Goal: Information Seeking & Learning: Find specific fact

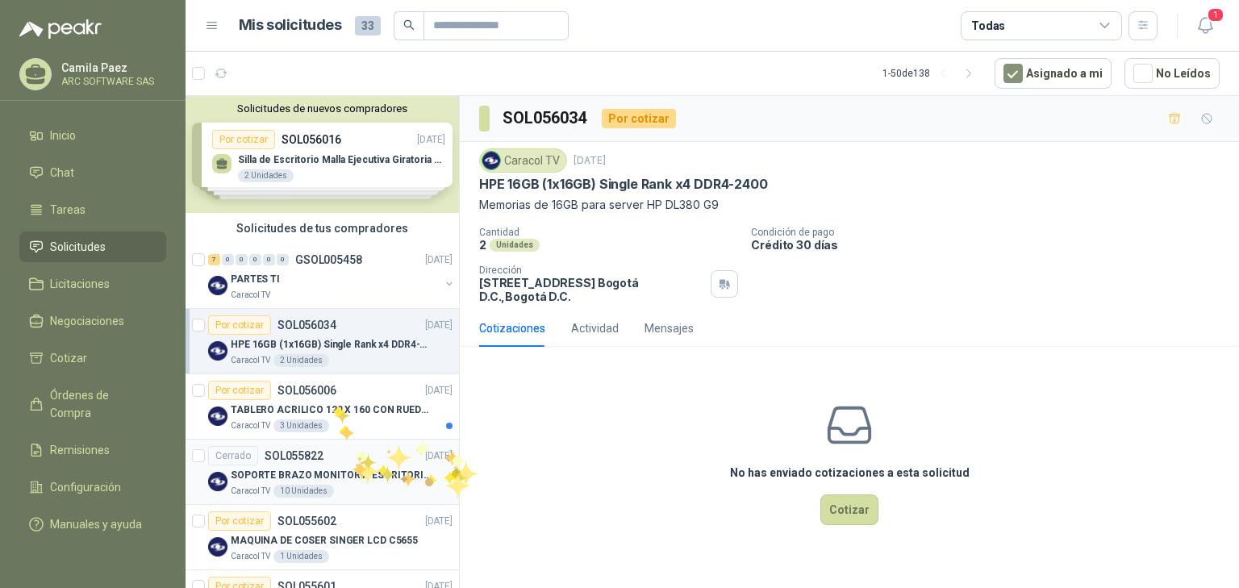
scroll to position [65, 0]
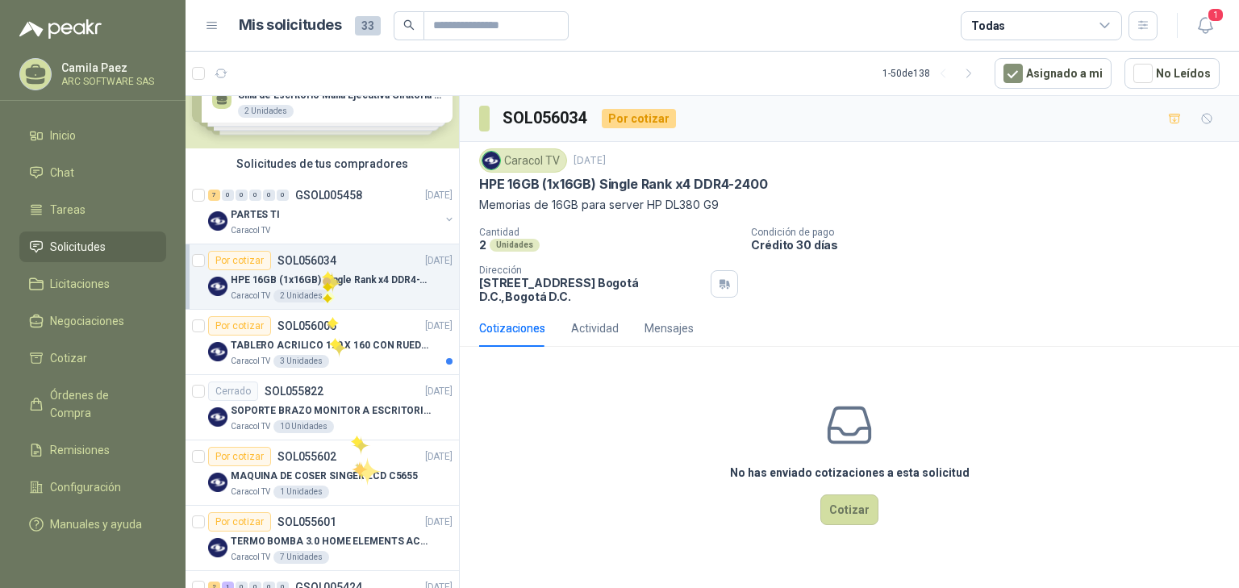
click at [322, 273] on p "HPE 16GB (1x16GB) Single Rank x4 DDR4-2400" at bounding box center [331, 280] width 201 height 15
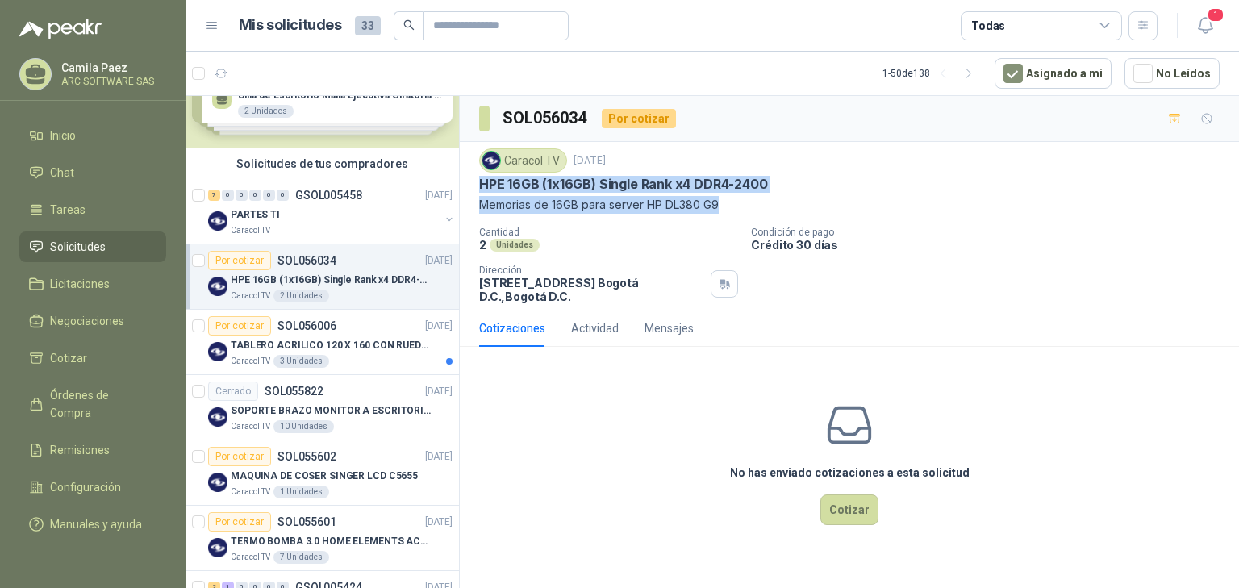
drag, startPoint x: 473, startPoint y: 185, endPoint x: 764, endPoint y: 198, distance: 291.4
click at [764, 198] on div "Caracol TV [DATE] HPE 16GB (1x16GB) Single Rank x4 DDR4-2400 Memorias de 16GB p…" at bounding box center [849, 226] width 779 height 168
copy div "HPE 16GB (1x16GB) Single Rank x4 DDR4-2400 Memorias de 16GB para server HP DL38…"
click at [273, 209] on p "PARTES TI" at bounding box center [255, 214] width 49 height 15
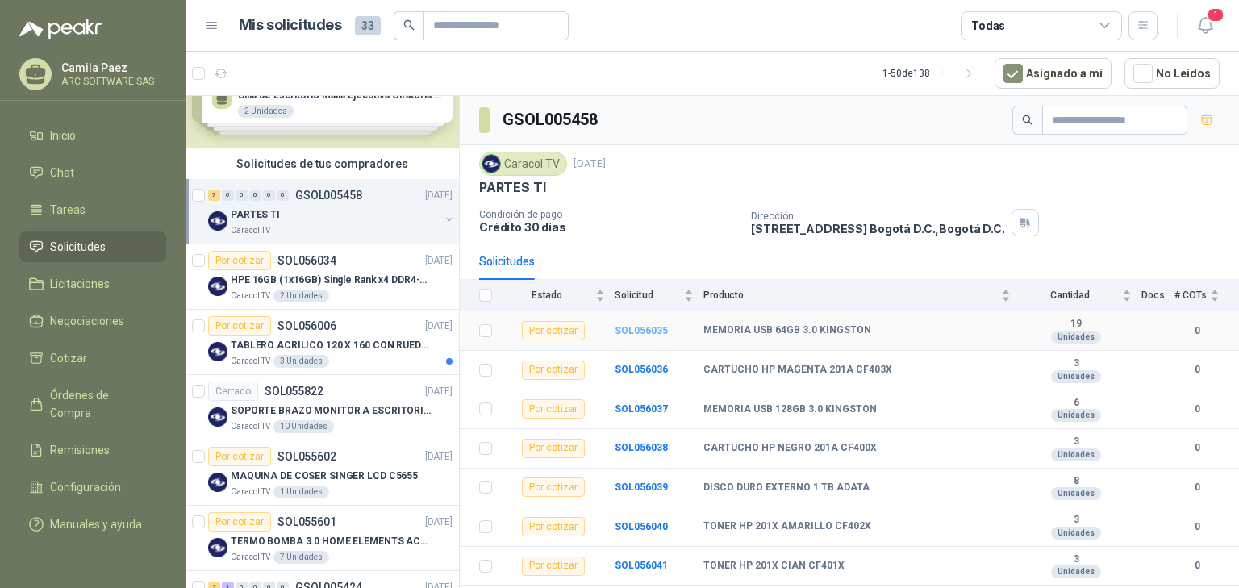
click at [635, 325] on b "SOL056035" at bounding box center [641, 330] width 53 height 11
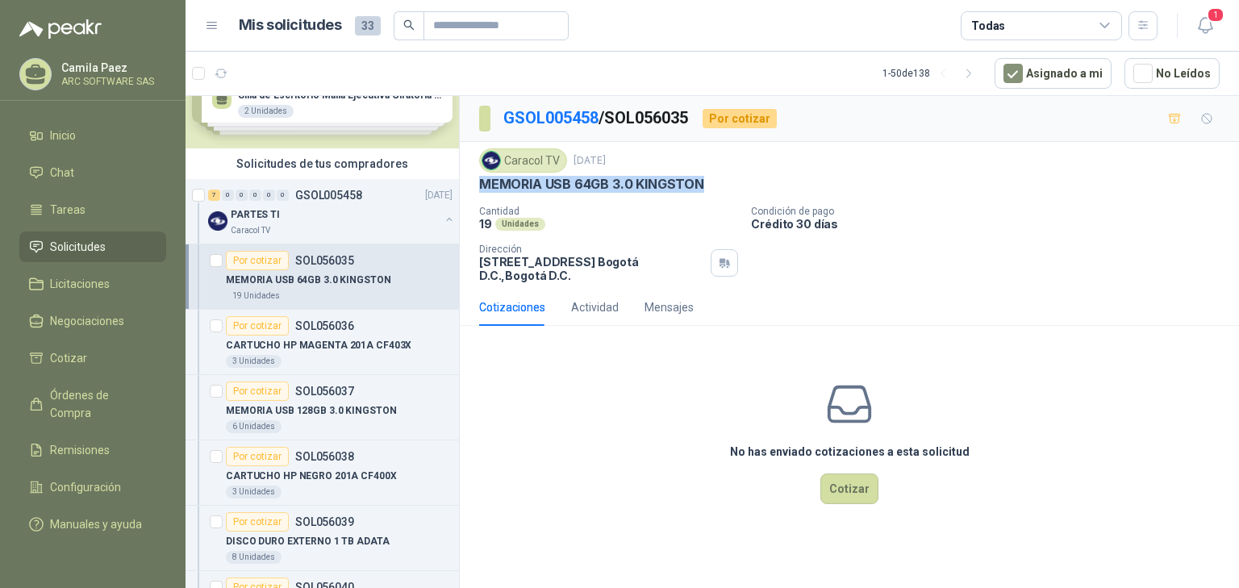
drag, startPoint x: 470, startPoint y: 184, endPoint x: 723, endPoint y: 184, distance: 252.4
click at [723, 184] on div "Caracol TV [DATE] MEMORIA USB 64GB 3.0 KINGSTON Cantidad 19 Unidades Condición…" at bounding box center [849, 215] width 779 height 147
copy p "MEMORIA USB 64GB 3.0 KINGSTON"
click at [236, 221] on p "PARTES TI" at bounding box center [255, 214] width 49 height 15
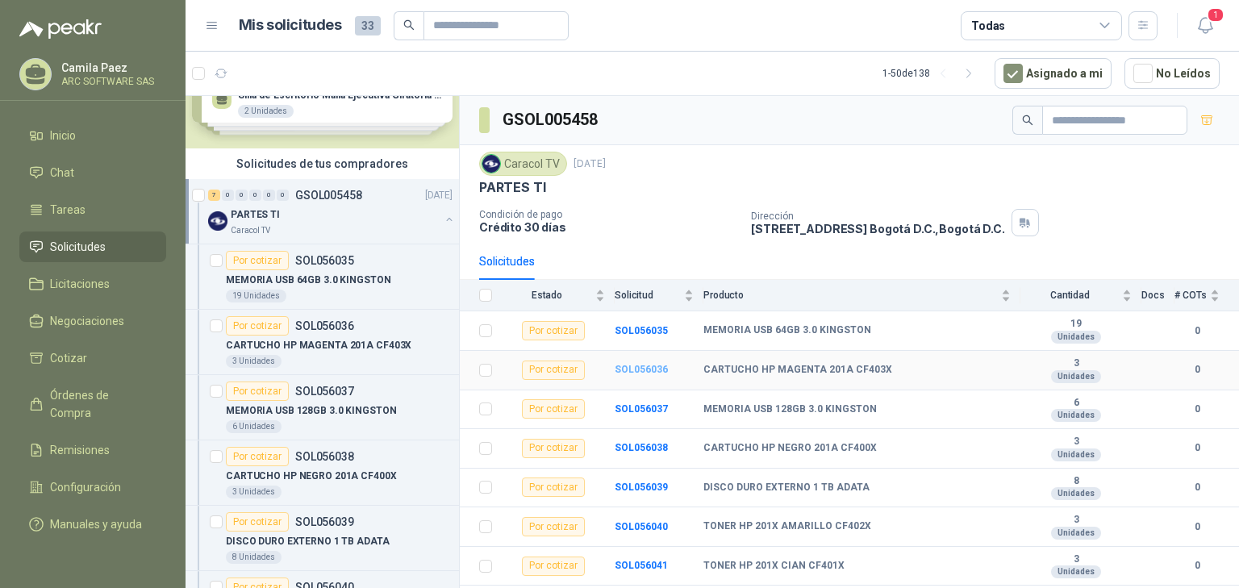
click at [647, 369] on b "SOL056036" at bounding box center [641, 369] width 53 height 11
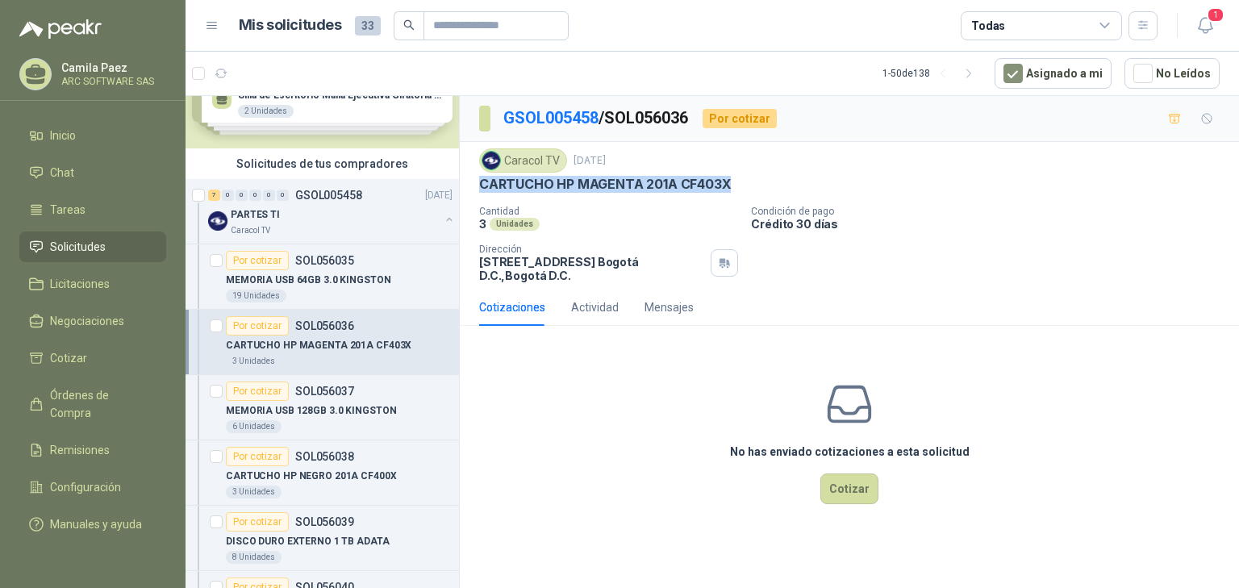
drag, startPoint x: 474, startPoint y: 184, endPoint x: 746, endPoint y: 181, distance: 271.8
click at [746, 181] on div "Caracol TV [DATE] CARTUCHO HP MAGENTA 201A CF403X Cantidad 3 Unidades Condició…" at bounding box center [849, 215] width 779 height 147
copy p "CARTUCHO HP MAGENTA 201A CF403X"
click at [260, 208] on p "PARTES TI" at bounding box center [255, 214] width 49 height 15
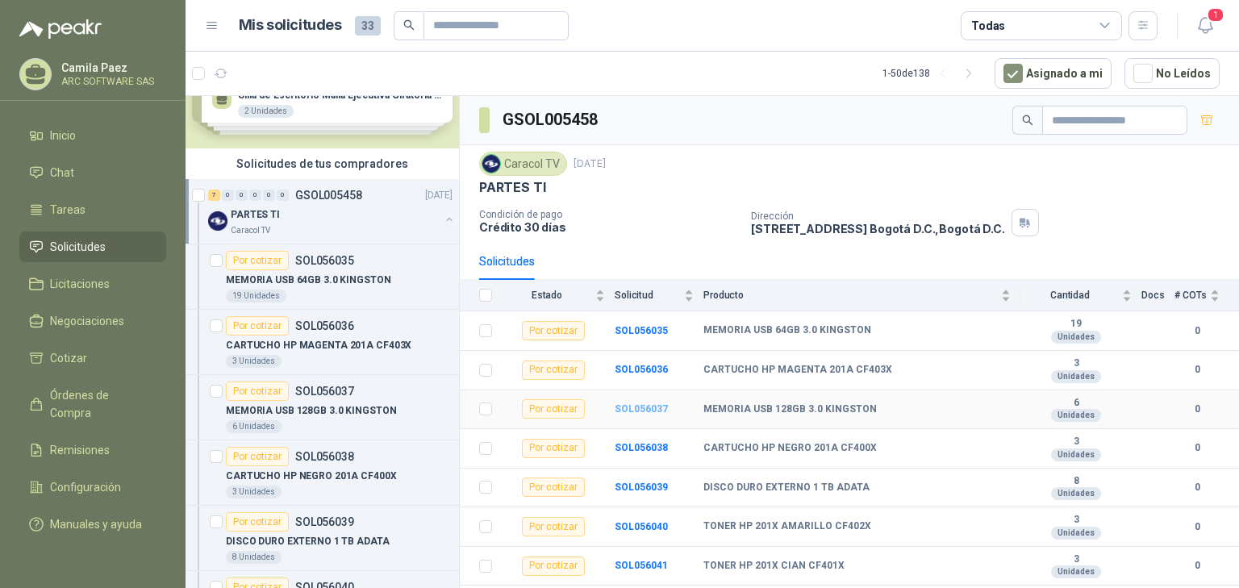
click at [640, 403] on b "SOL056037" at bounding box center [641, 408] width 53 height 11
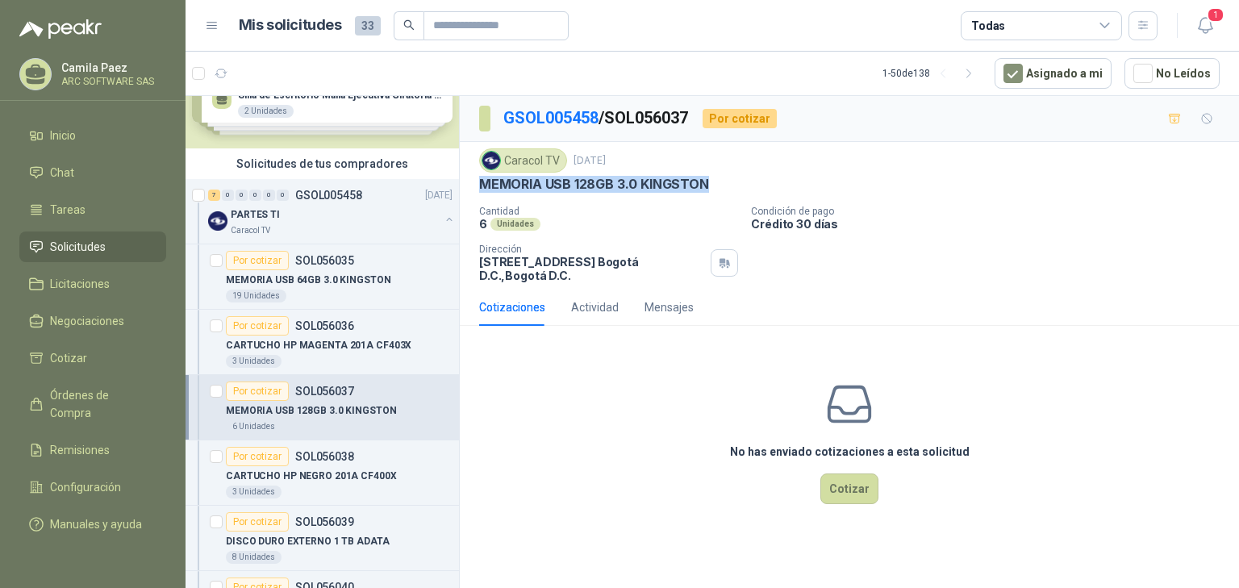
drag, startPoint x: 466, startPoint y: 190, endPoint x: 714, endPoint y: 178, distance: 247.8
click at [714, 178] on div "Caracol TV [DATE] MEMORIA USB 128GB 3.0 KINGSTON Cantidad 6 Unidades Condición…" at bounding box center [849, 215] width 779 height 147
copy p "MEMORIA USB 128GB 3.0 KINGSTON"
click at [254, 205] on div "PARTES TI" at bounding box center [335, 214] width 209 height 19
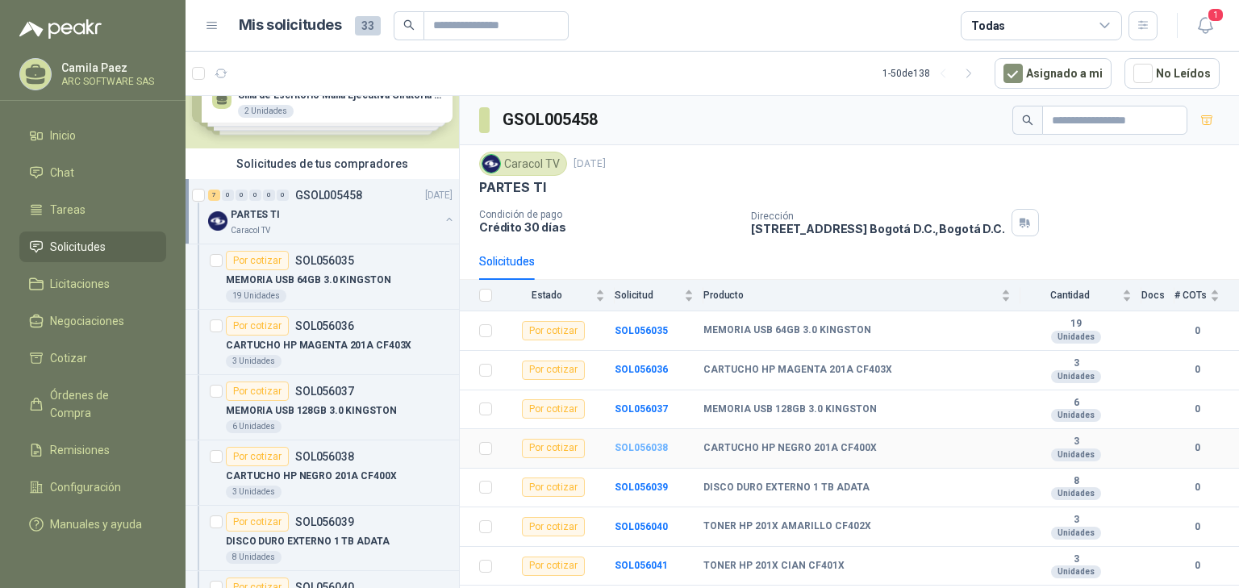
click at [649, 445] on b "SOL056038" at bounding box center [641, 447] width 53 height 11
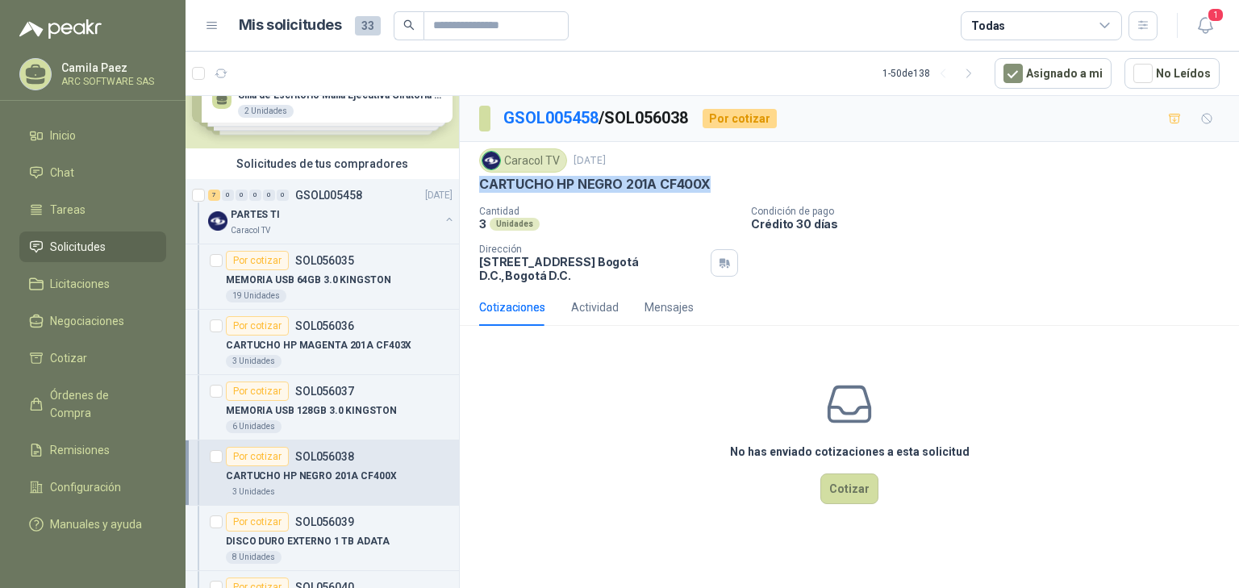
drag, startPoint x: 474, startPoint y: 182, endPoint x: 711, endPoint y: 180, distance: 237.1
click at [711, 180] on div "Caracol TV [DATE] CARTUCHO HP NEGRO 201A CF400X Cantidad 3 Unidades Condición …" at bounding box center [849, 215] width 779 height 147
copy p "CARTUCHO HP NEGRO 201A CF400X"
click at [269, 195] on div "0" at bounding box center [269, 195] width 12 height 11
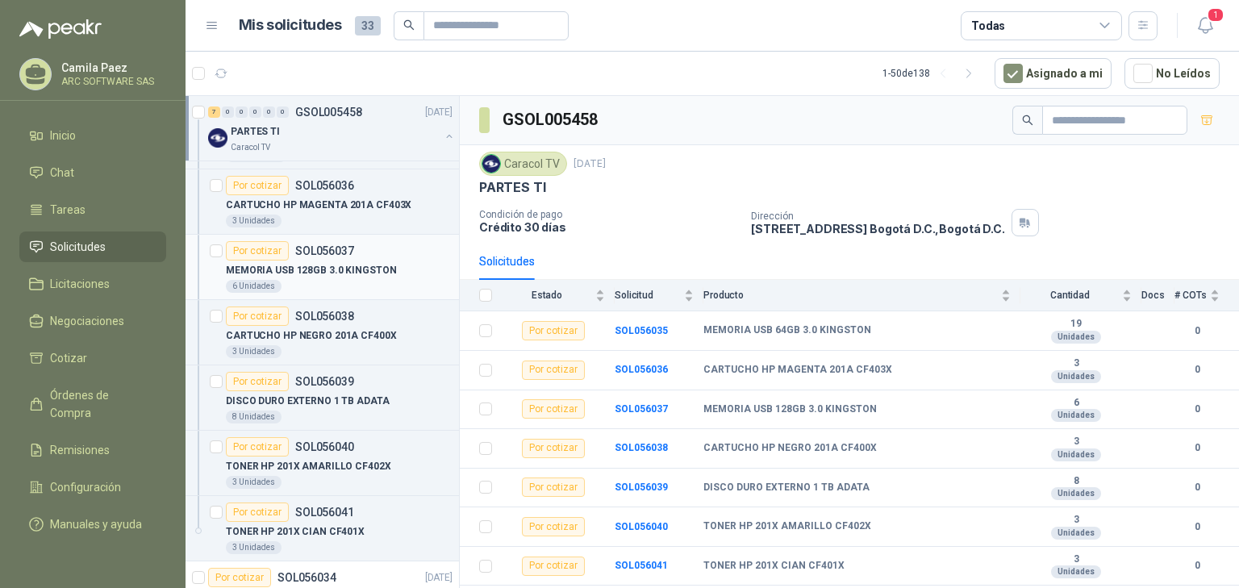
scroll to position [258, 0]
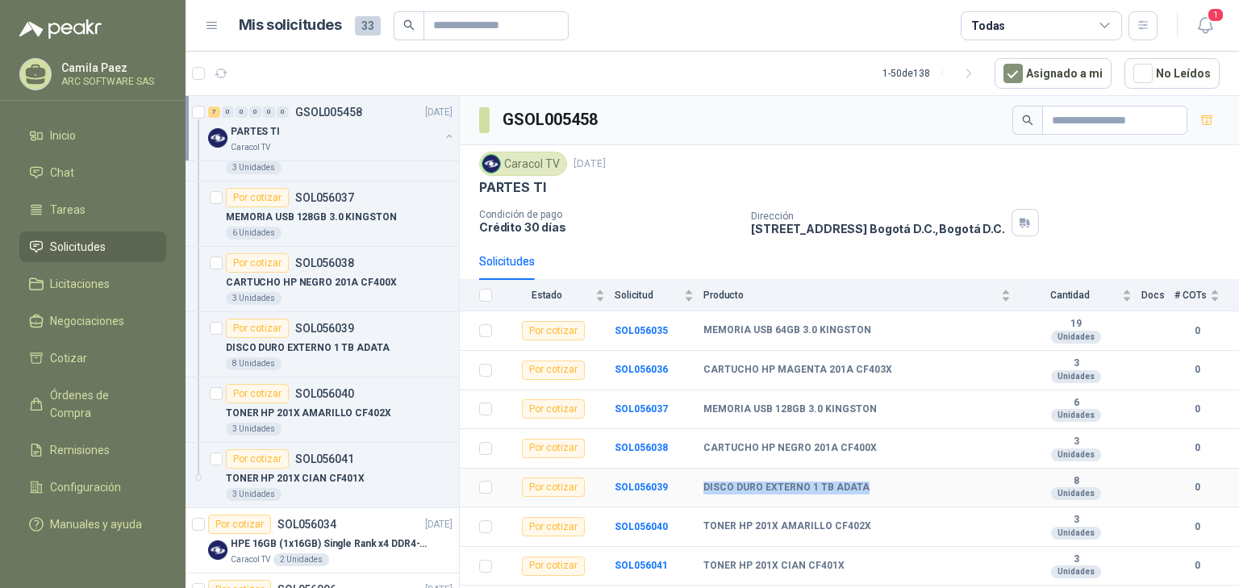
drag, startPoint x: 705, startPoint y: 485, endPoint x: 881, endPoint y: 481, distance: 175.9
click at [881, 481] on tr "Por cotizar SOL056039 DISCO DURO EXTERNO 1 TB ADATA 8 Unidades 0" at bounding box center [849, 489] width 779 height 40
copy tr "DISCO DURO EXTERNO 1 TB ADATA"
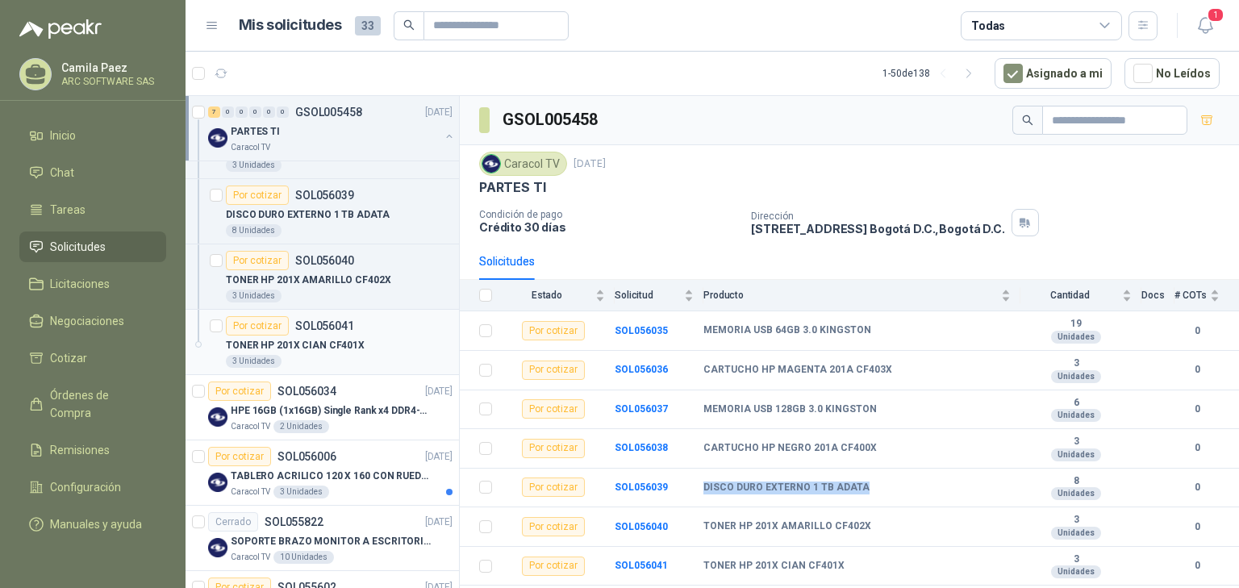
scroll to position [452, 0]
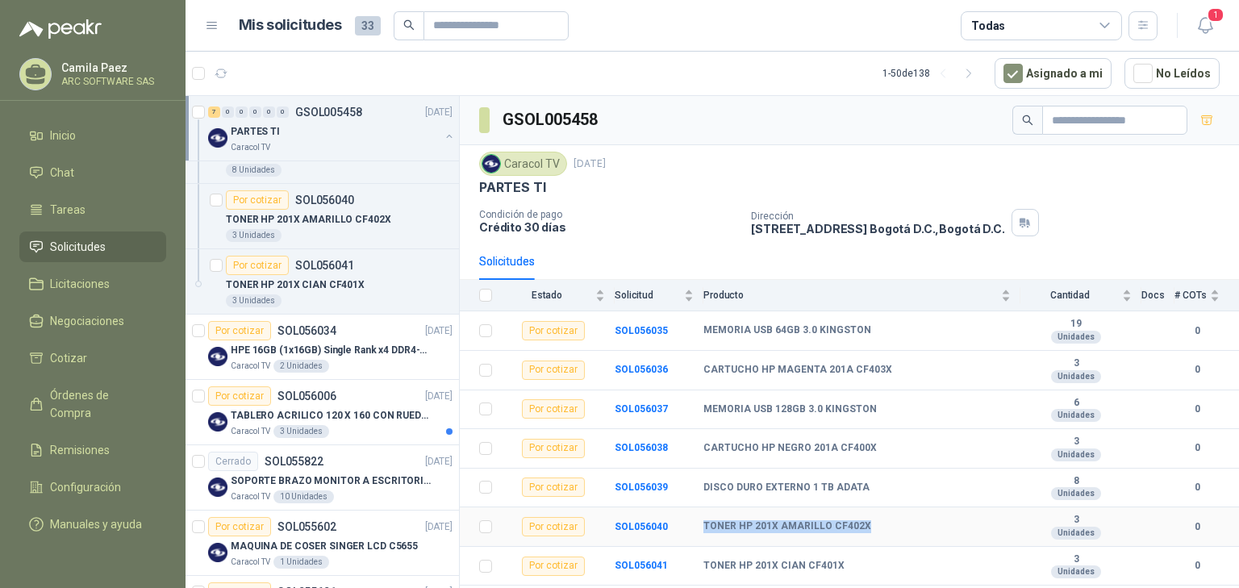
drag, startPoint x: 699, startPoint y: 523, endPoint x: 887, endPoint y: 527, distance: 187.9
click at [887, 527] on tr "Por cotizar SOL056040 TONER HP 201X AMARILLO CF402X 3 Unidades 0" at bounding box center [849, 527] width 779 height 40
copy tr "TONER HP 201X AMARILLO CF402X"
drag, startPoint x: 703, startPoint y: 565, endPoint x: 808, endPoint y: 569, distance: 104.9
click at [877, 579] on td "TONER HP 201X CIAN CF401X" at bounding box center [861, 567] width 317 height 40
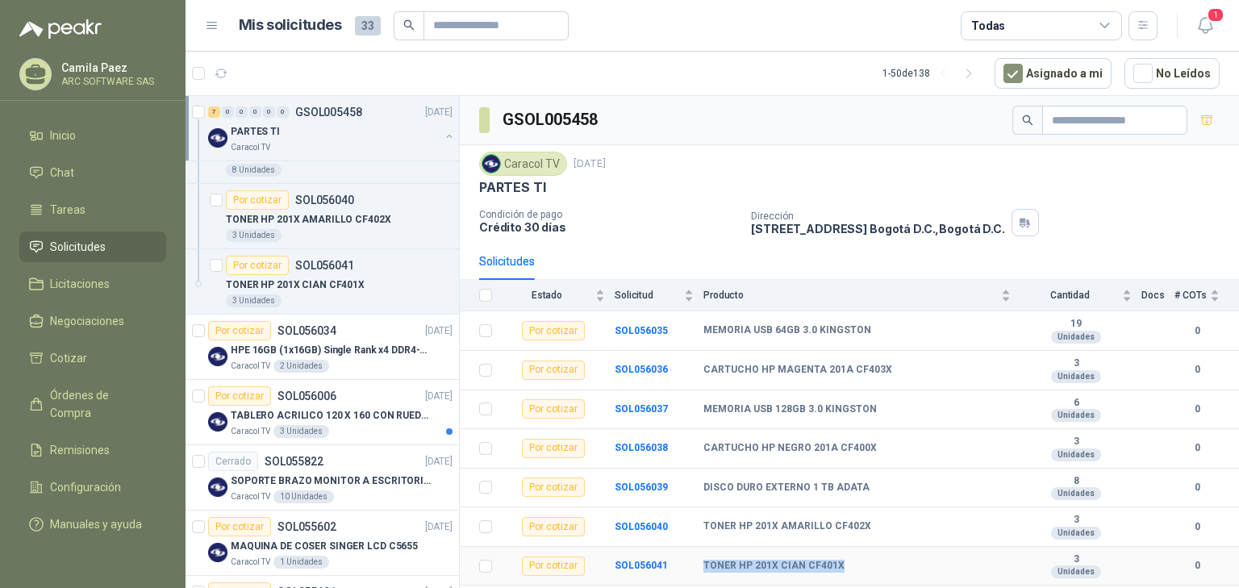
copy b "TONER HP 201X CIAN CF401X"
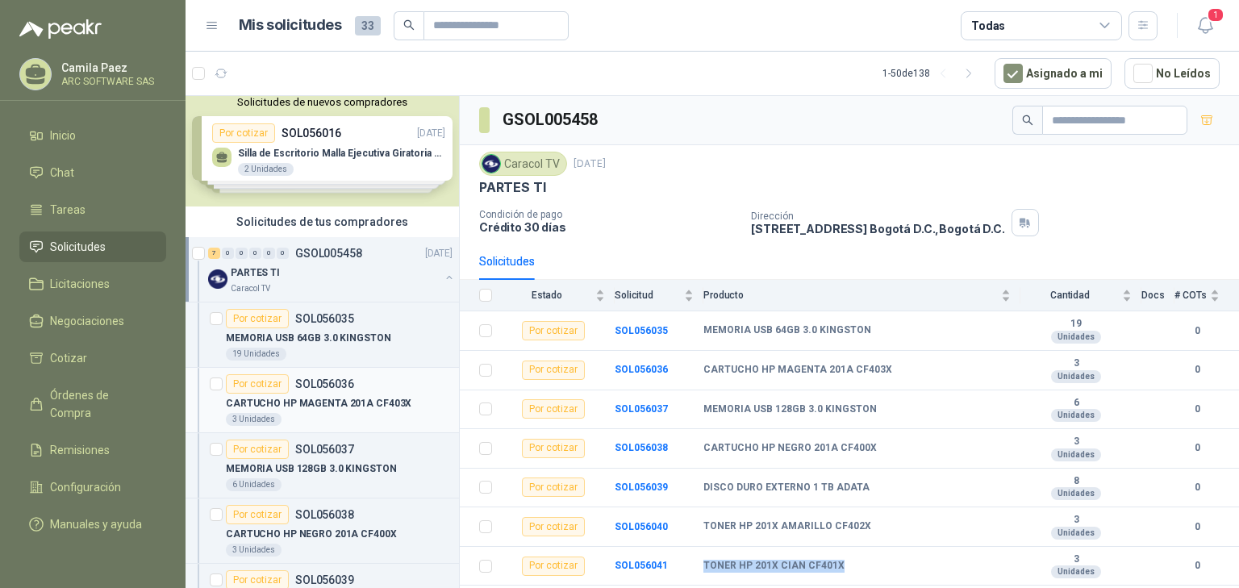
scroll to position [0, 0]
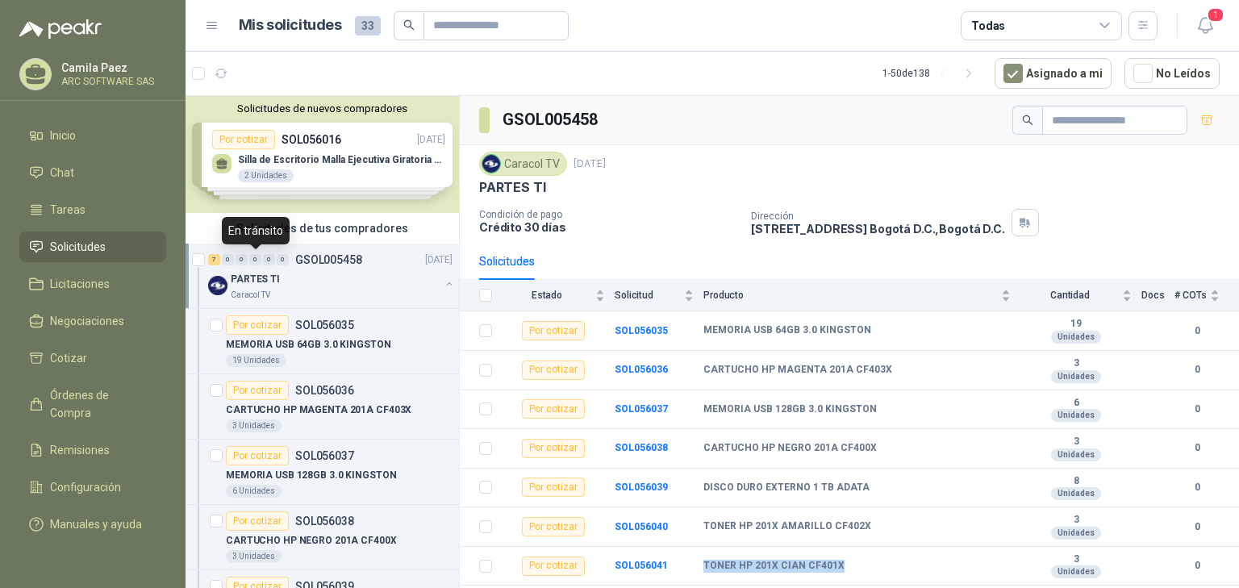
click at [251, 257] on div "0" at bounding box center [255, 259] width 12 height 11
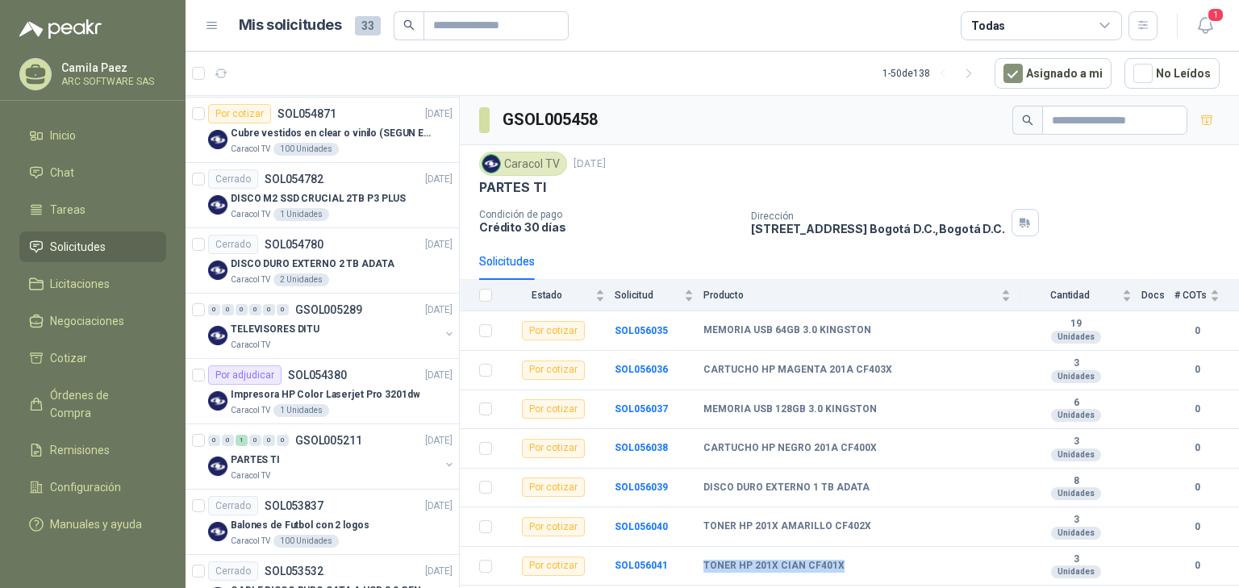
scroll to position [1161, 0]
